Goal: Communication & Community: Answer question/provide support

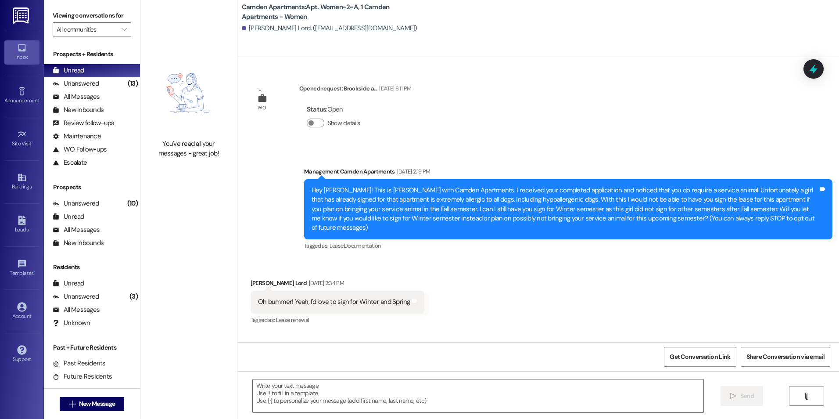
scroll to position [29018, 0]
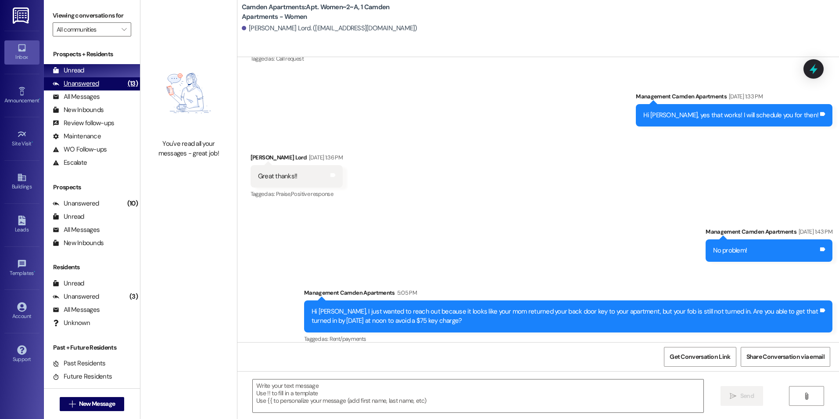
click at [100, 86] on div "Unanswered (13)" at bounding box center [92, 83] width 96 height 13
click at [103, 70] on div "Unread (0)" at bounding box center [92, 70] width 96 height 13
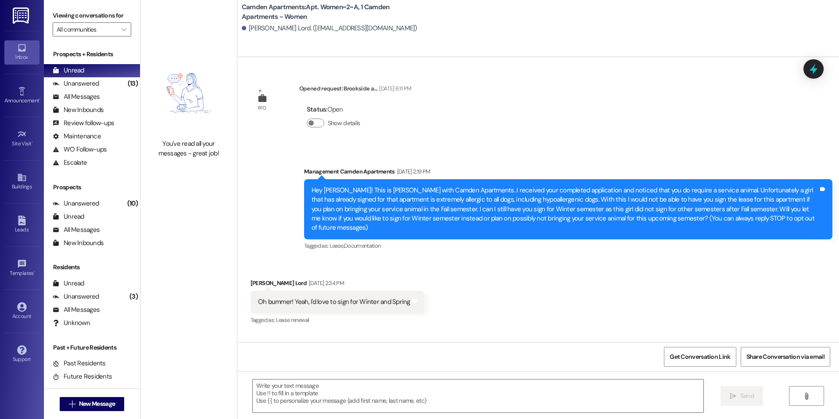
scroll to position [28998, 0]
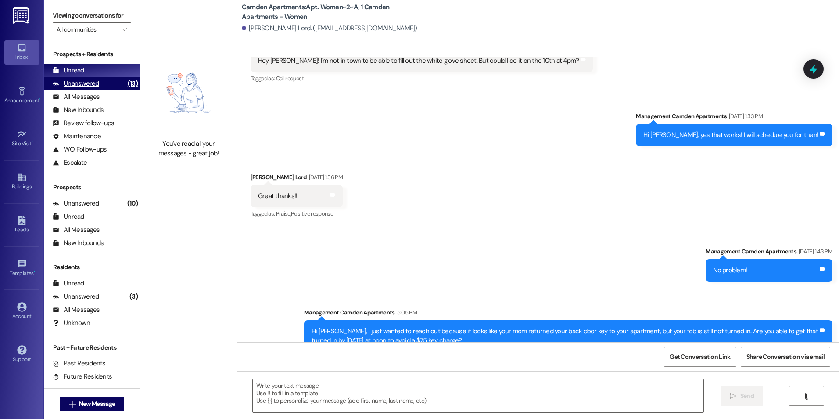
click at [114, 80] on div "Unanswered (13)" at bounding box center [92, 83] width 96 height 13
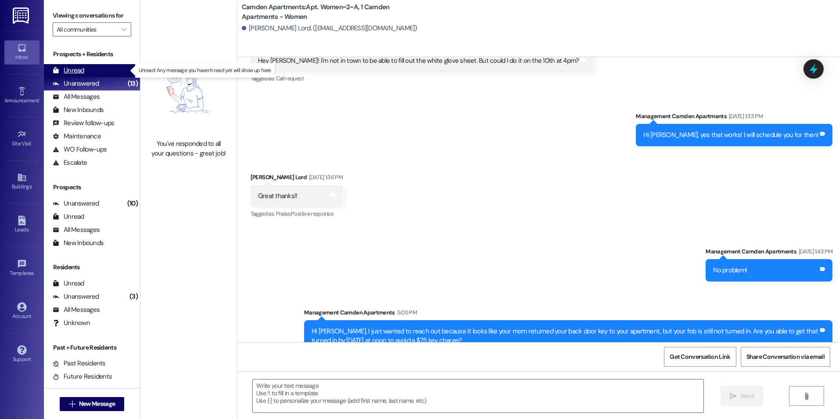
click at [117, 68] on div "Unread (0)" at bounding box center [92, 70] width 96 height 13
